Goal: Task Accomplishment & Management: Use online tool/utility

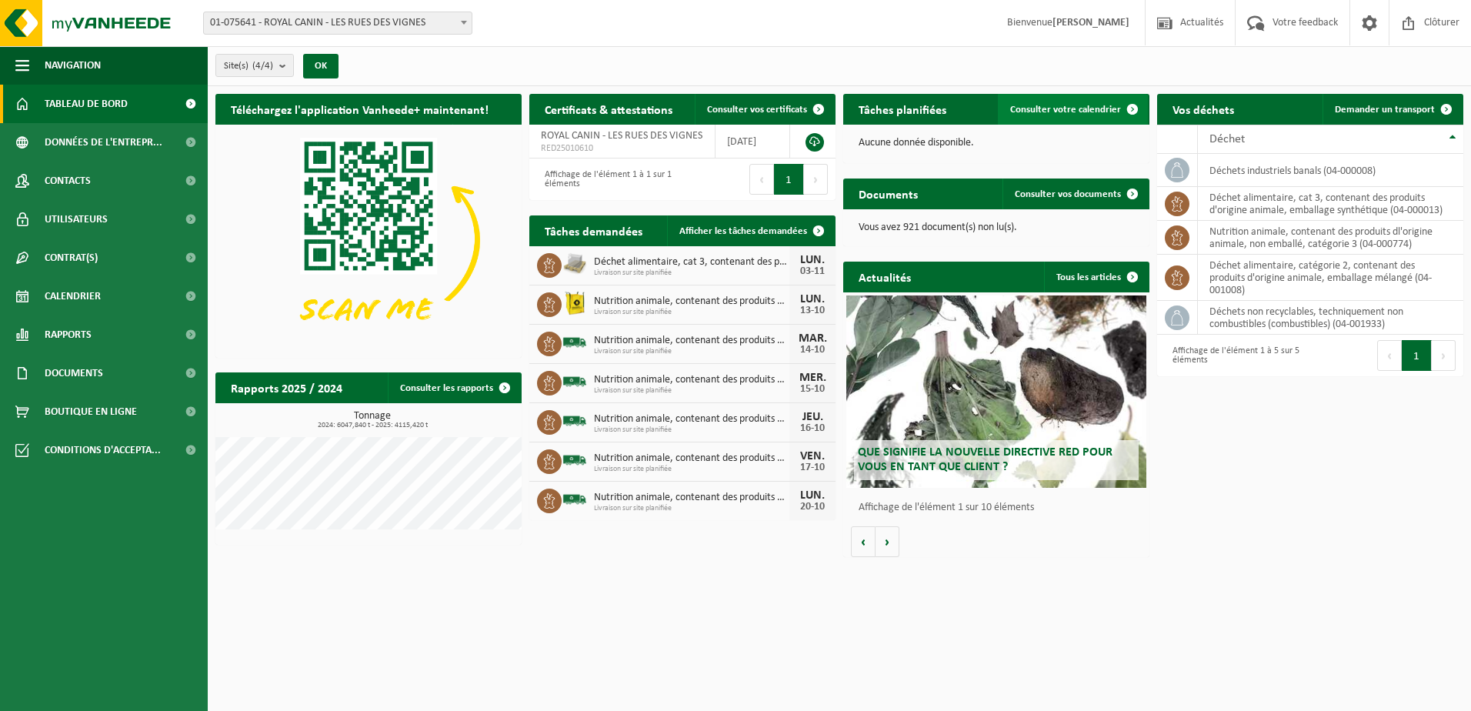
click at [1099, 105] on span "Consulter votre calendrier" at bounding box center [1065, 110] width 111 height 10
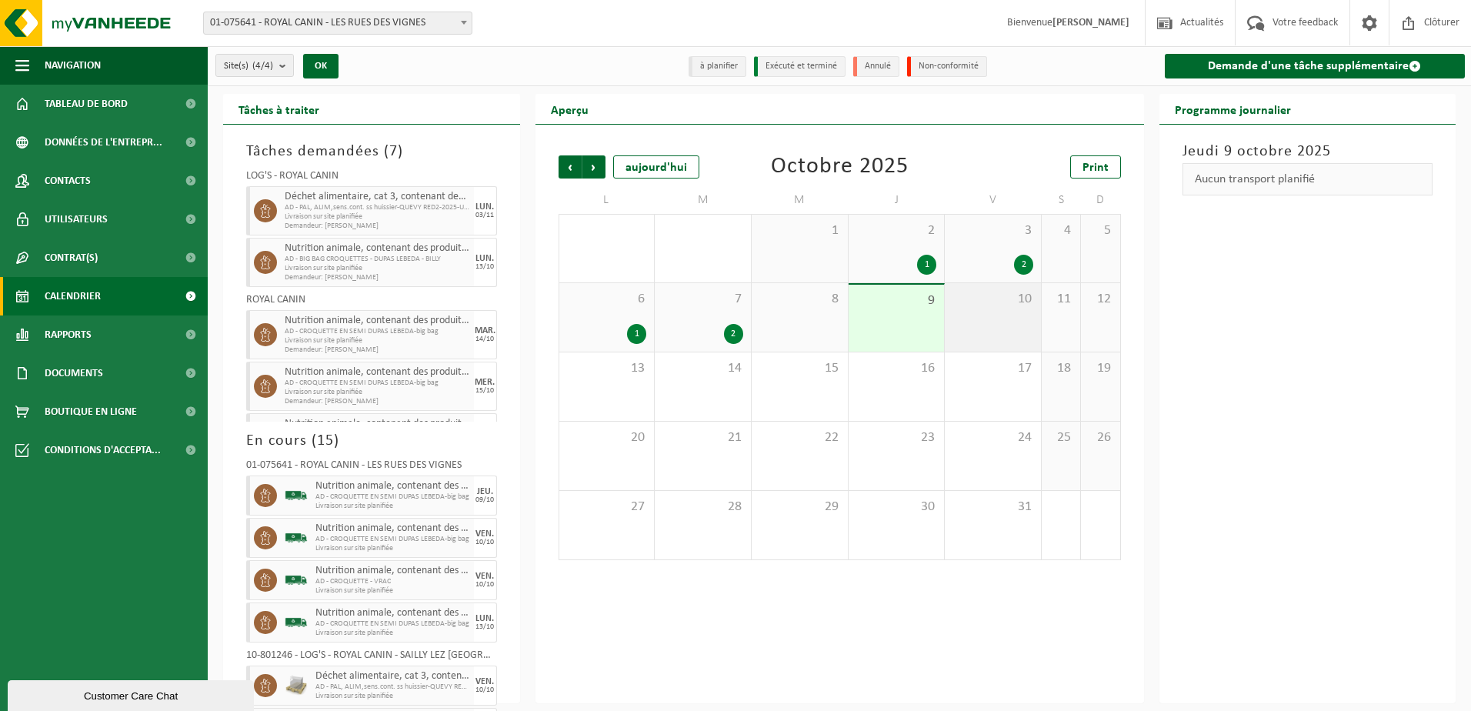
click at [970, 317] on div "10" at bounding box center [993, 317] width 96 height 68
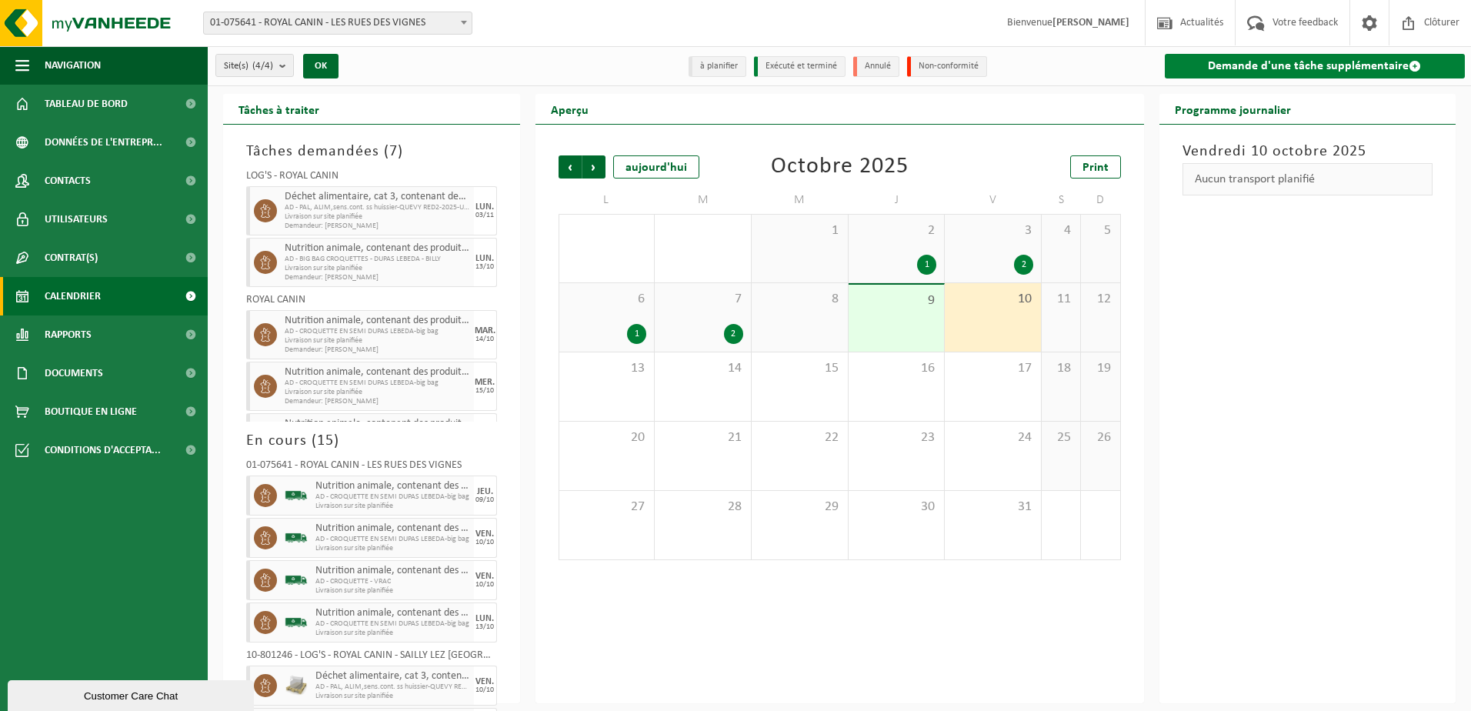
click at [1248, 73] on link "Demande d'une tâche supplémentaire" at bounding box center [1315, 66] width 301 height 25
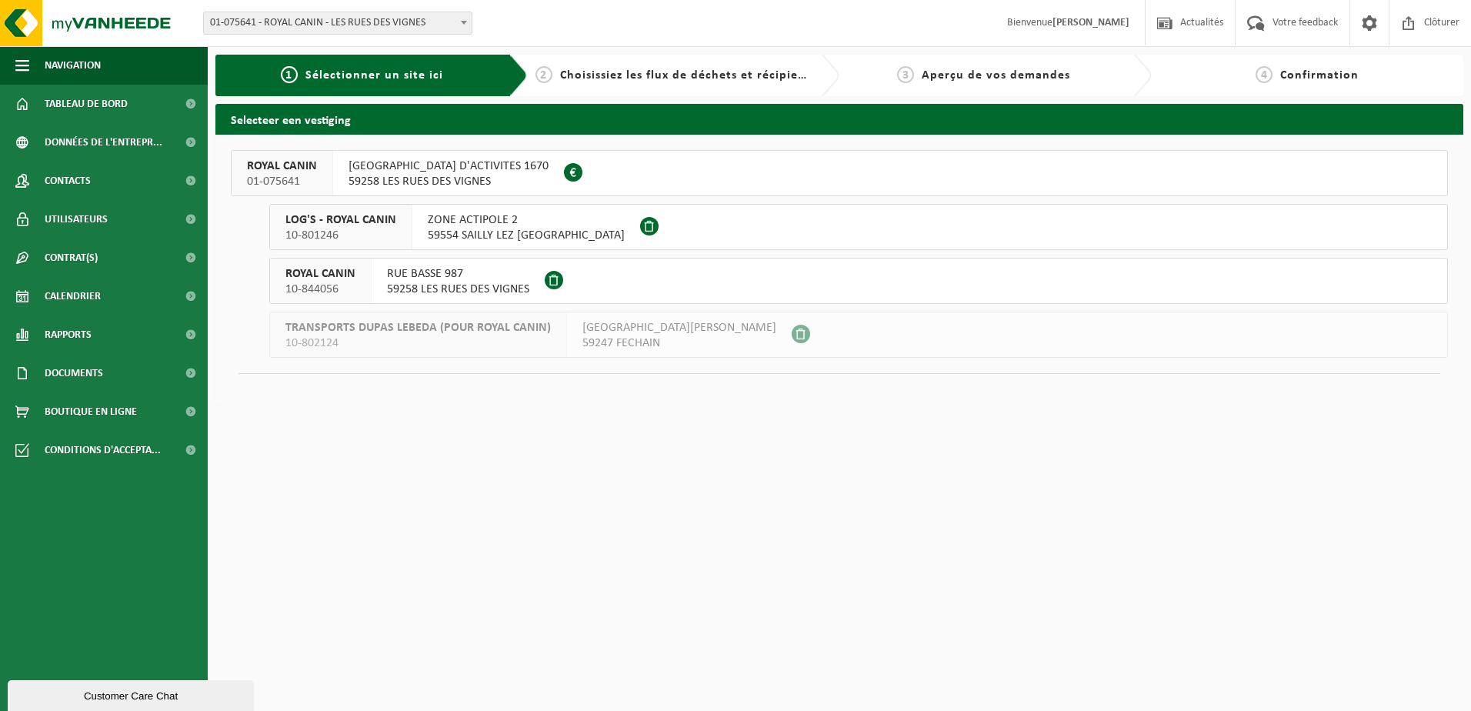
click at [443, 175] on span "59258 LES RUES DES VIGNES" at bounding box center [449, 181] width 200 height 15
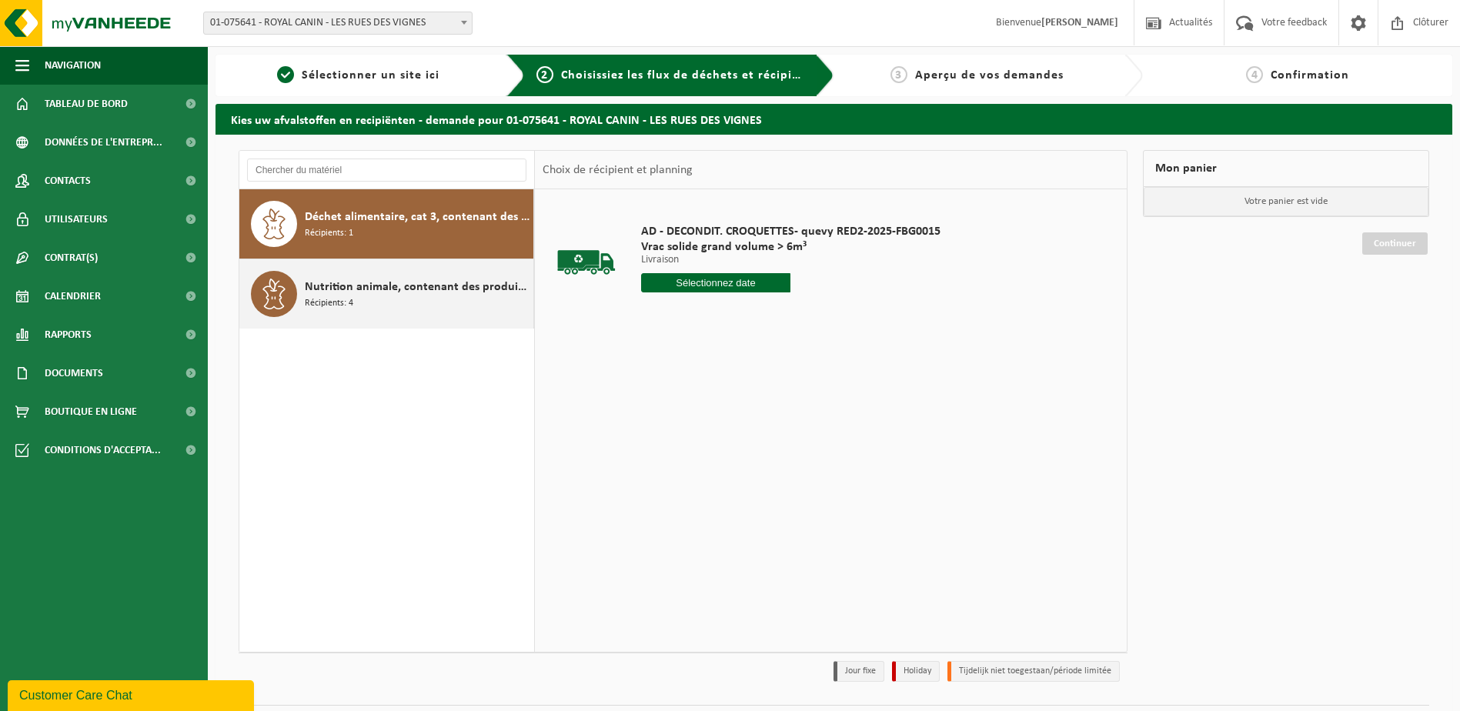
click at [396, 298] on div "Nutrition animale, contenant des produits dl'origine animale, non emballé, caté…" at bounding box center [417, 294] width 225 height 46
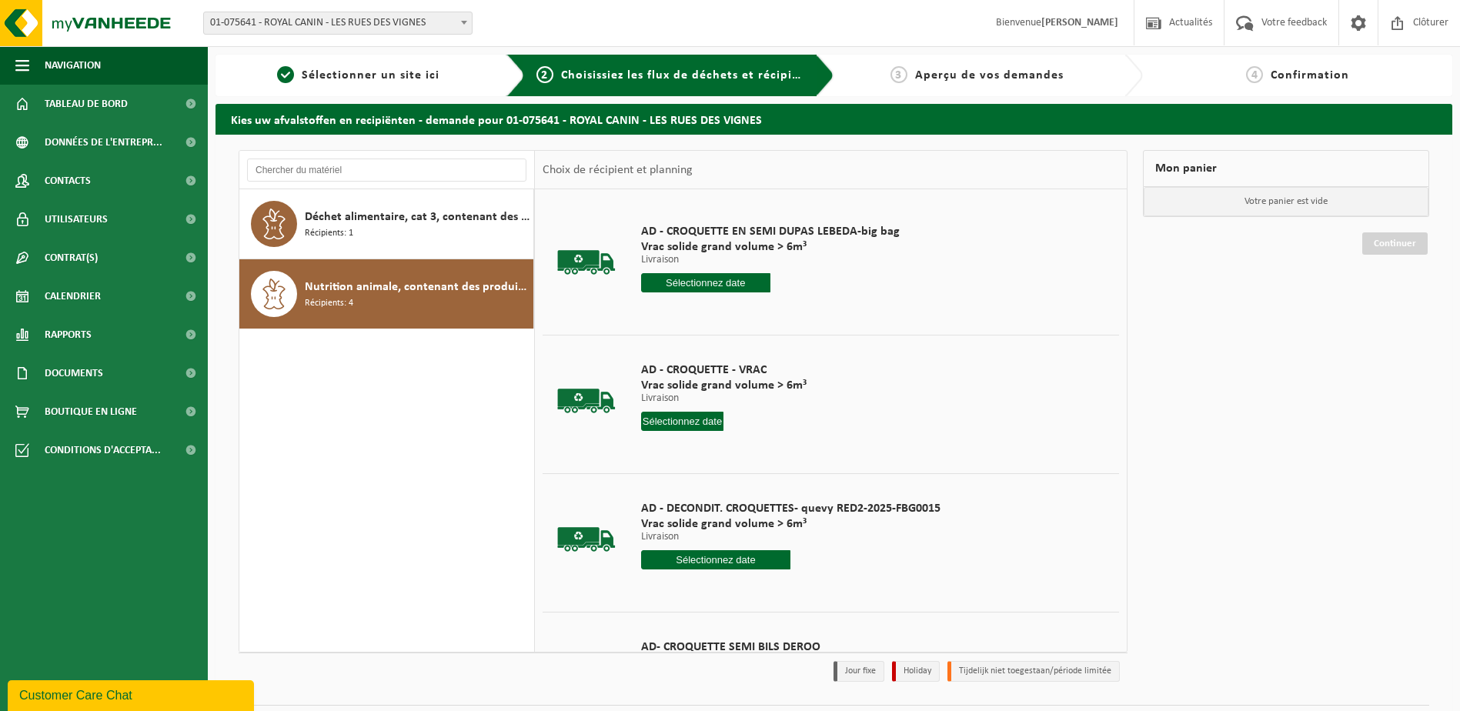
scroll to position [77, 0]
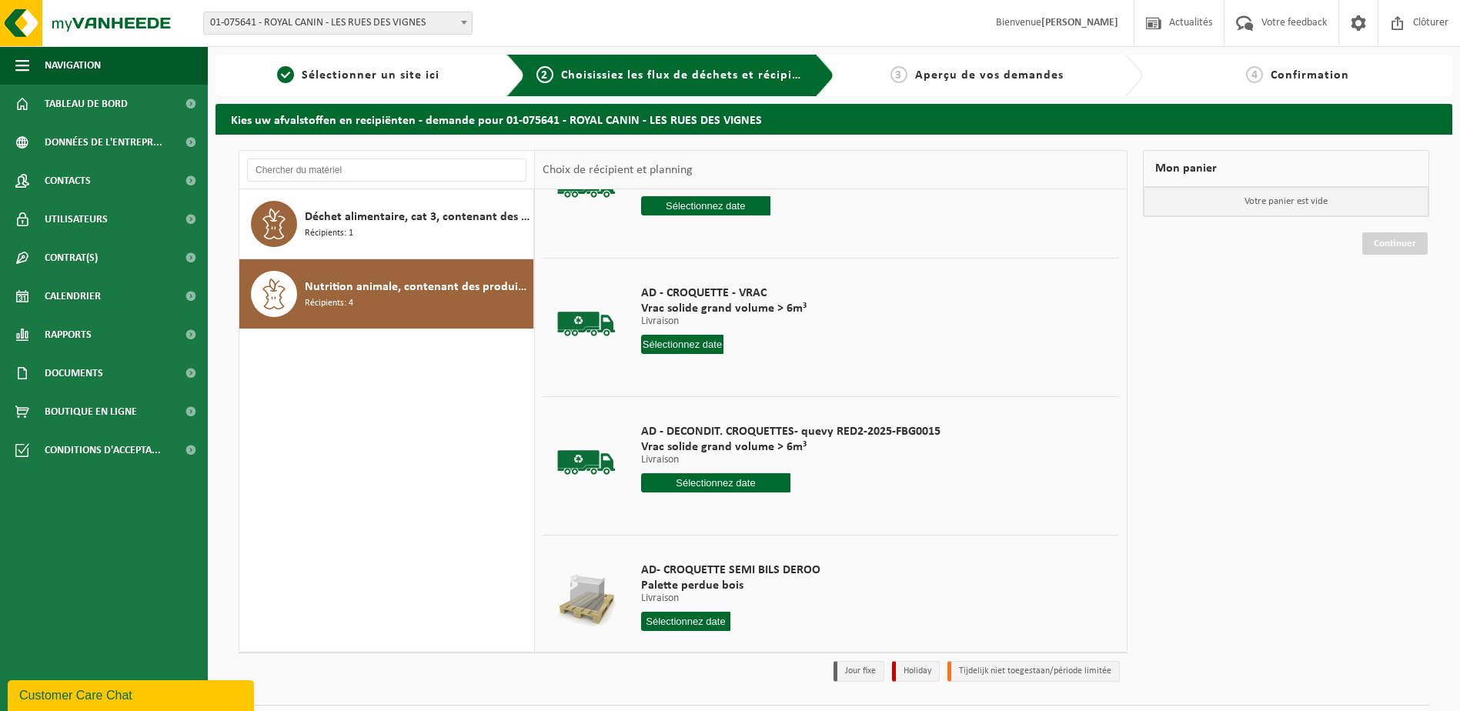
click at [690, 342] on input "text" at bounding box center [682, 344] width 83 height 19
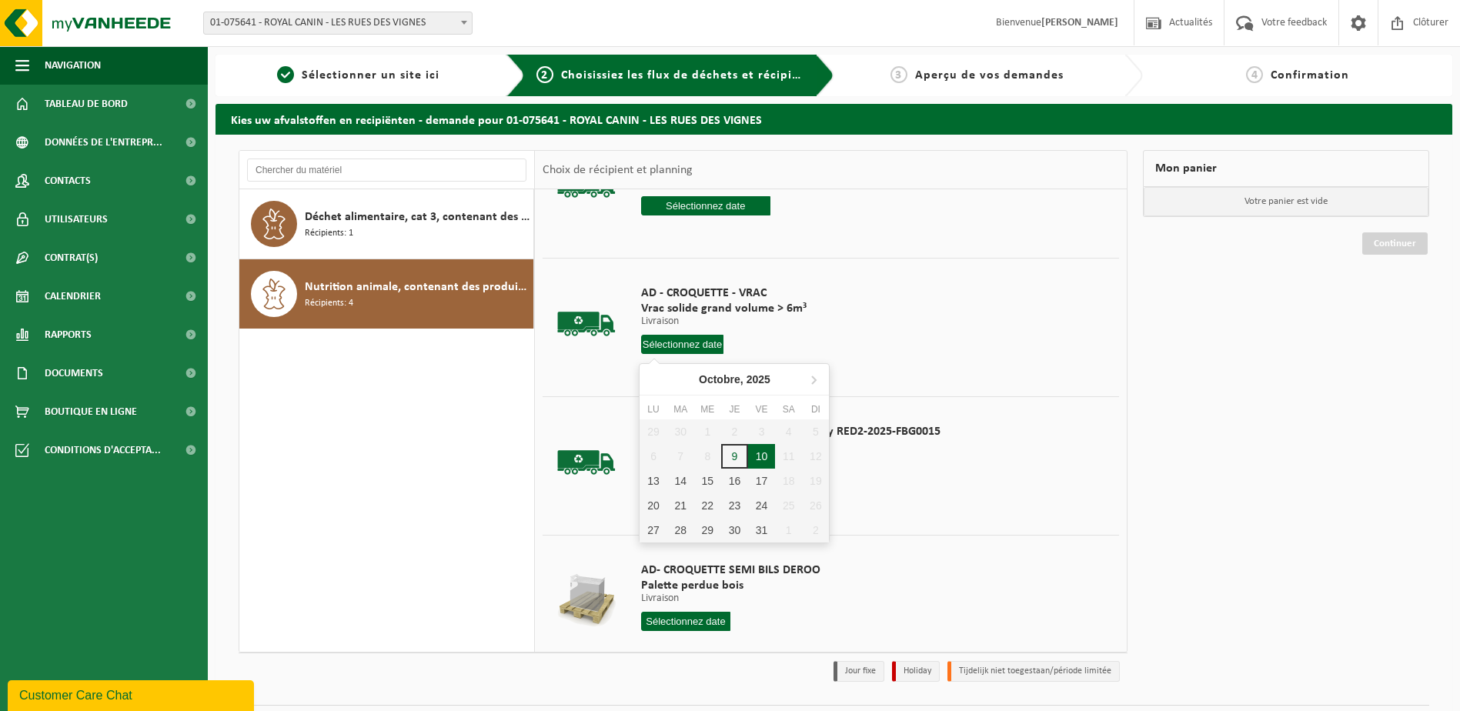
click at [763, 460] on div "10" at bounding box center [761, 456] width 27 height 25
type input "à partir de 2025-10-10"
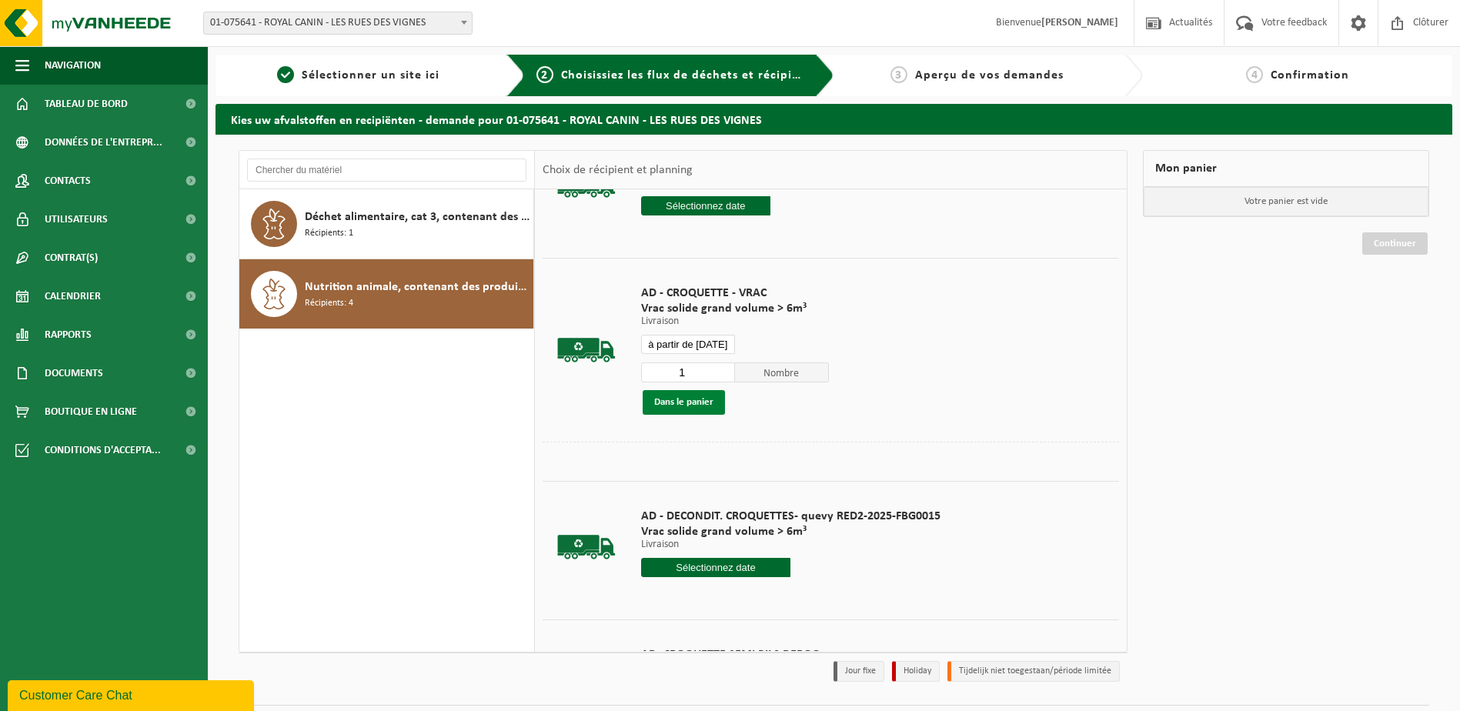
click at [701, 400] on button "Dans le panier" at bounding box center [684, 402] width 82 height 25
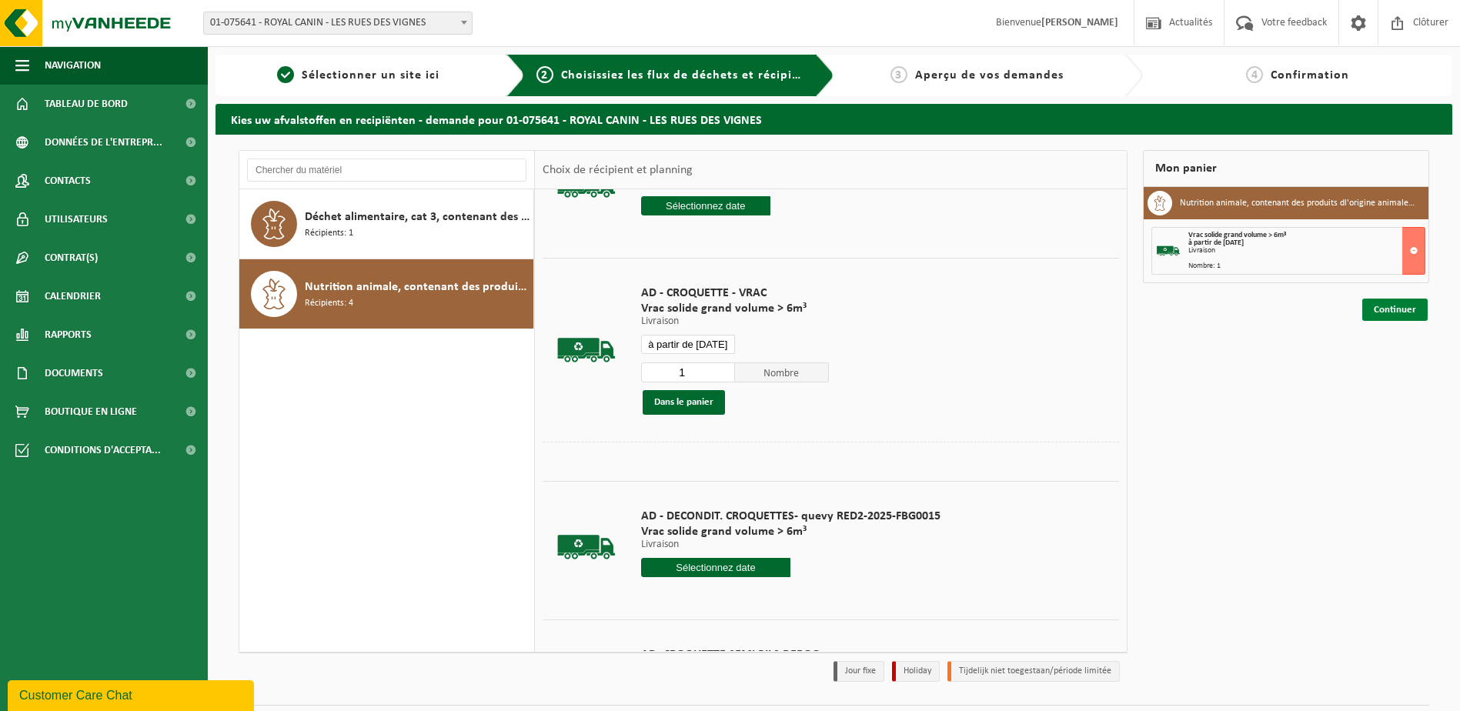
click at [1409, 314] on link "Continuer" at bounding box center [1394, 310] width 65 height 22
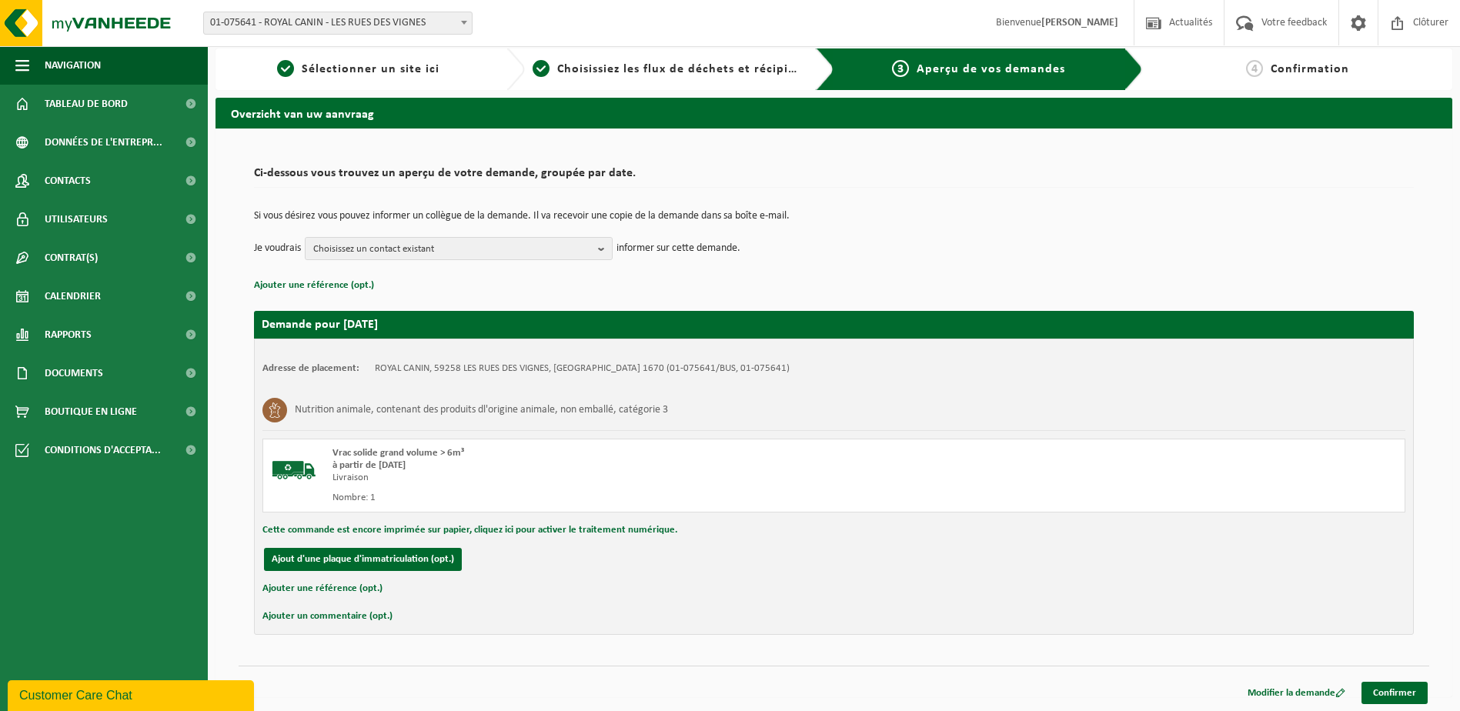
scroll to position [8, 0]
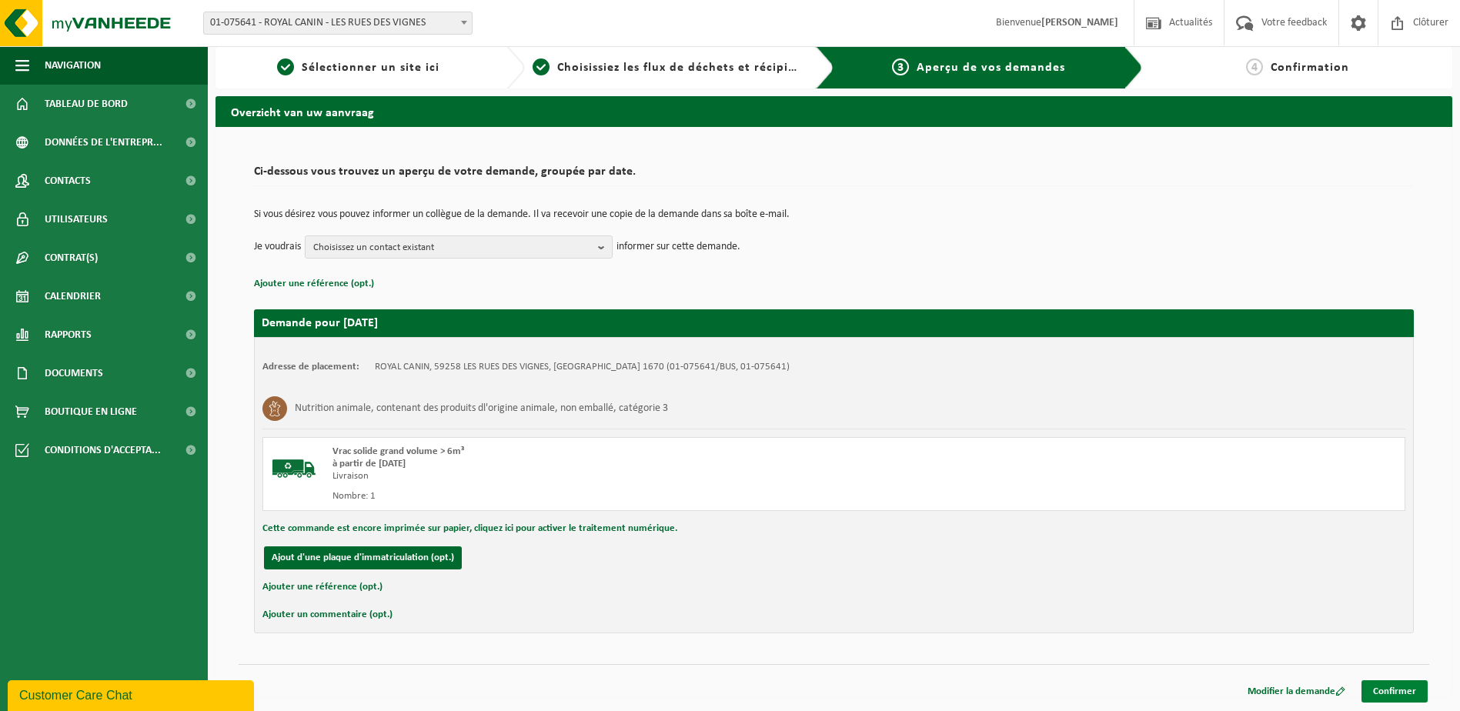
click at [1374, 696] on link "Confirmer" at bounding box center [1394, 691] width 66 height 22
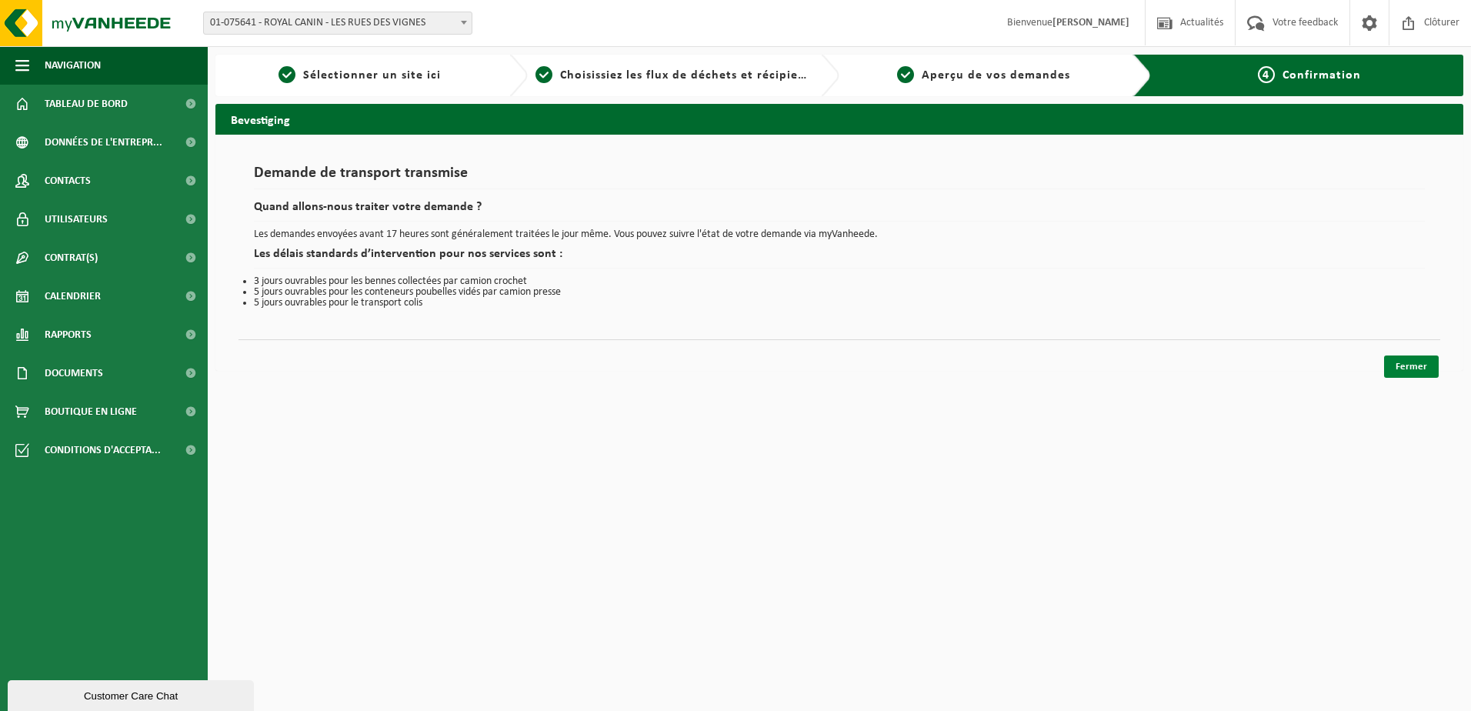
click at [1425, 367] on link "Fermer" at bounding box center [1411, 367] width 55 height 22
